Goal: Task Accomplishment & Management: Use online tool/utility

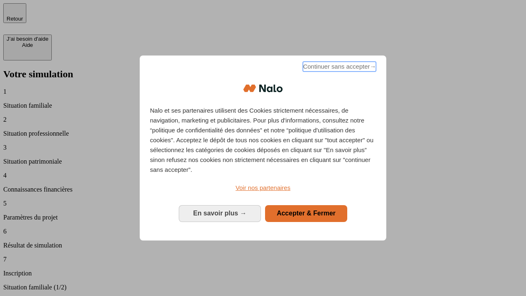
click at [338, 68] on span "Continuer sans accepter →" at bounding box center [339, 67] width 73 height 10
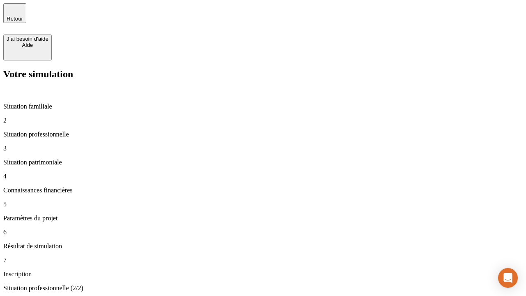
type input "30 000"
